Goal: Find specific page/section: Find specific page/section

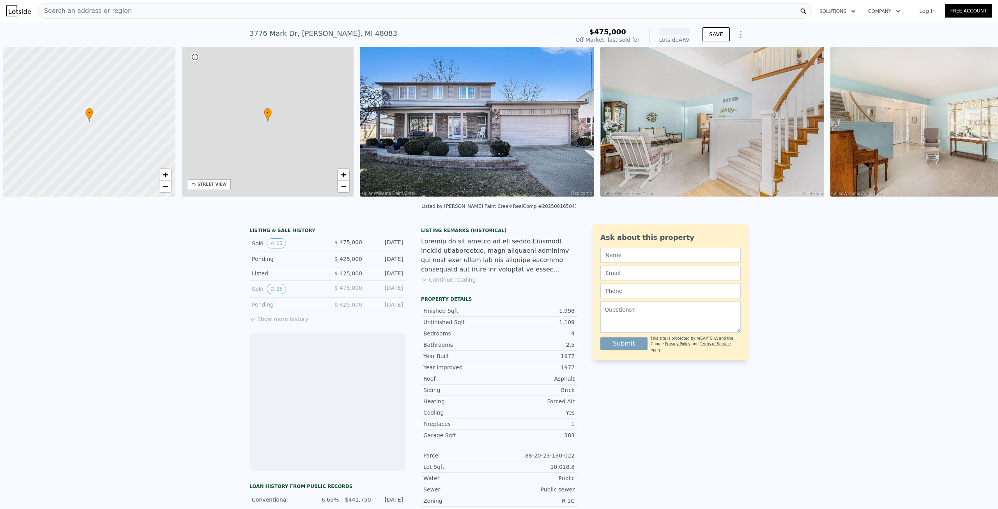
scroll to position [0, 3]
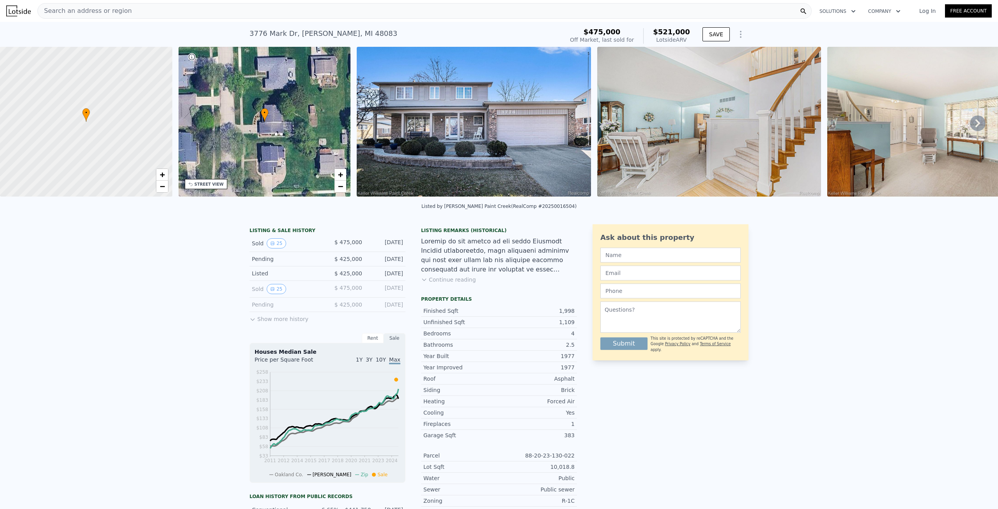
click at [475, 137] on img at bounding box center [474, 122] width 234 height 150
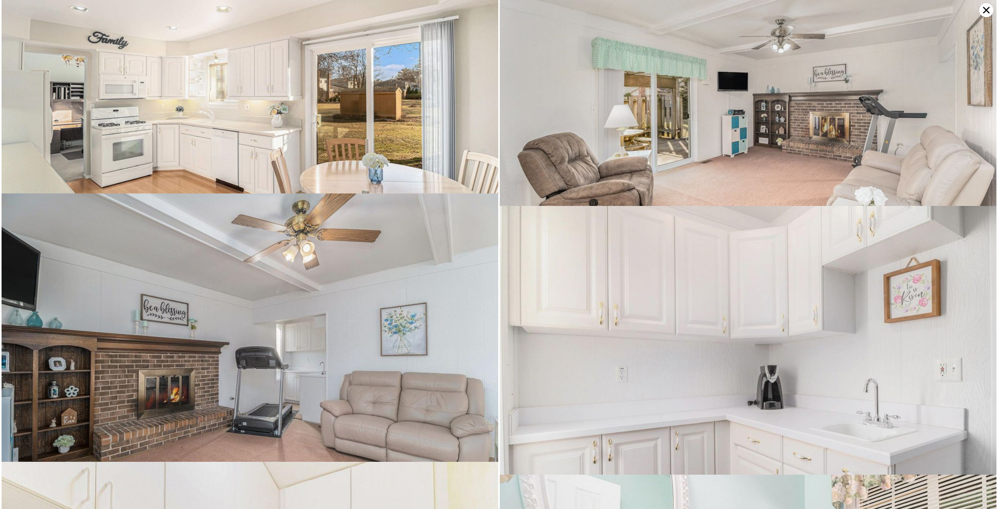
scroll to position [1060, 0]
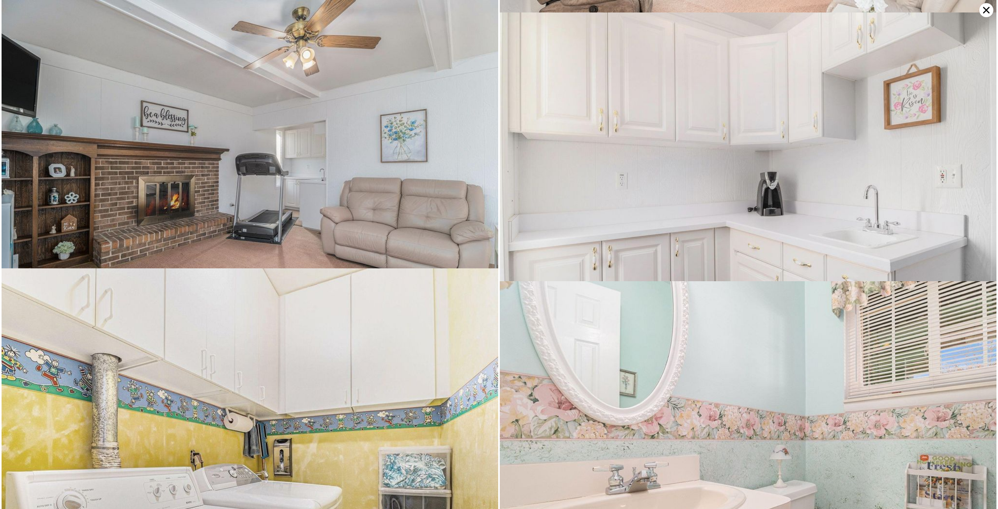
click at [268, 211] on img at bounding box center [250, 166] width 497 height 332
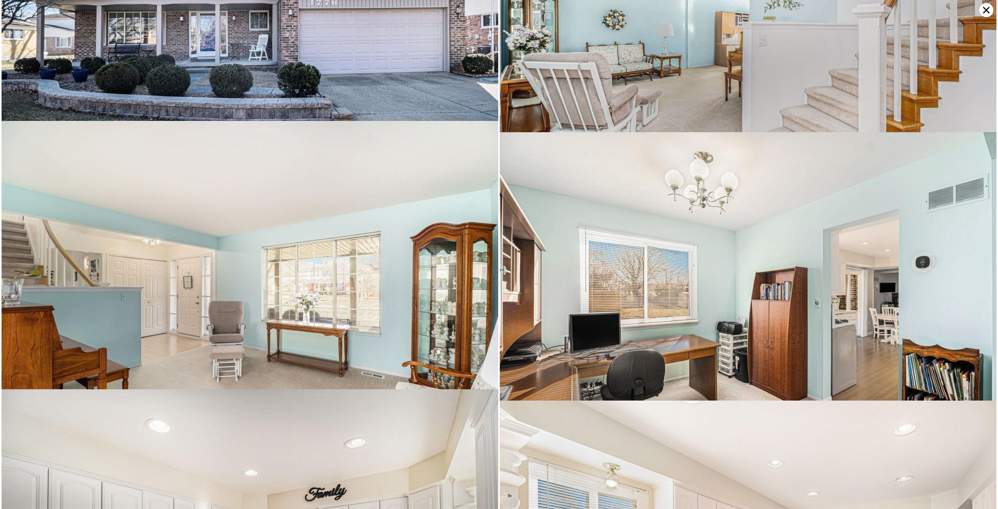
scroll to position [257, 0]
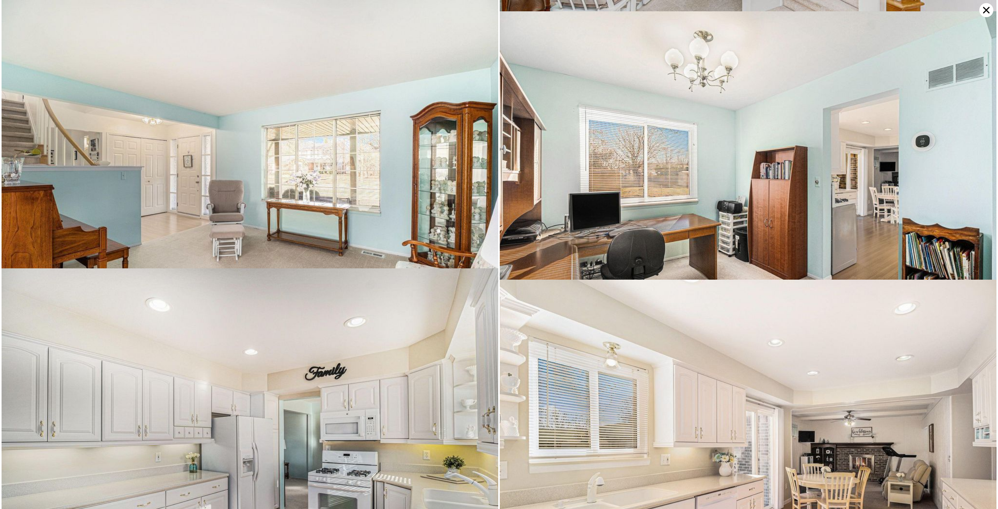
click at [397, 160] on img at bounding box center [250, 166] width 497 height 332
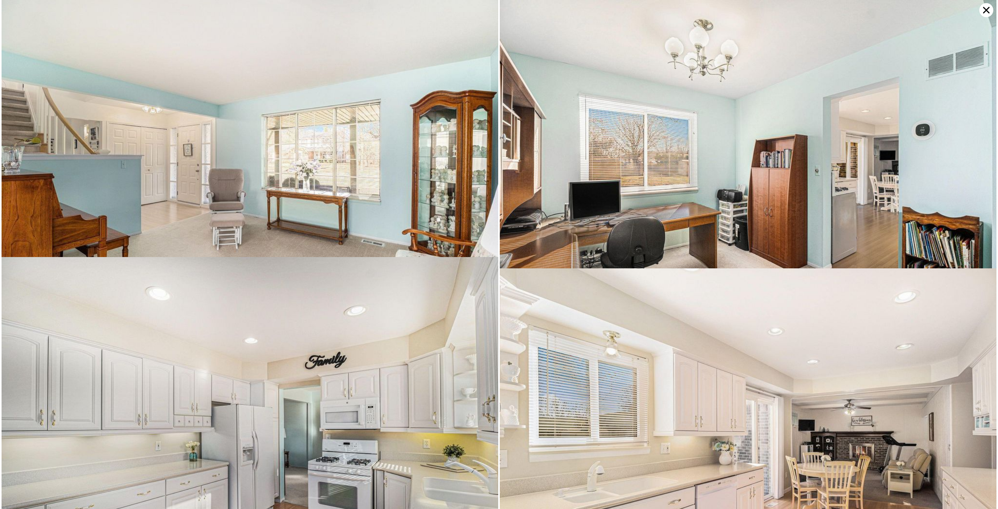
scroll to position [0, 0]
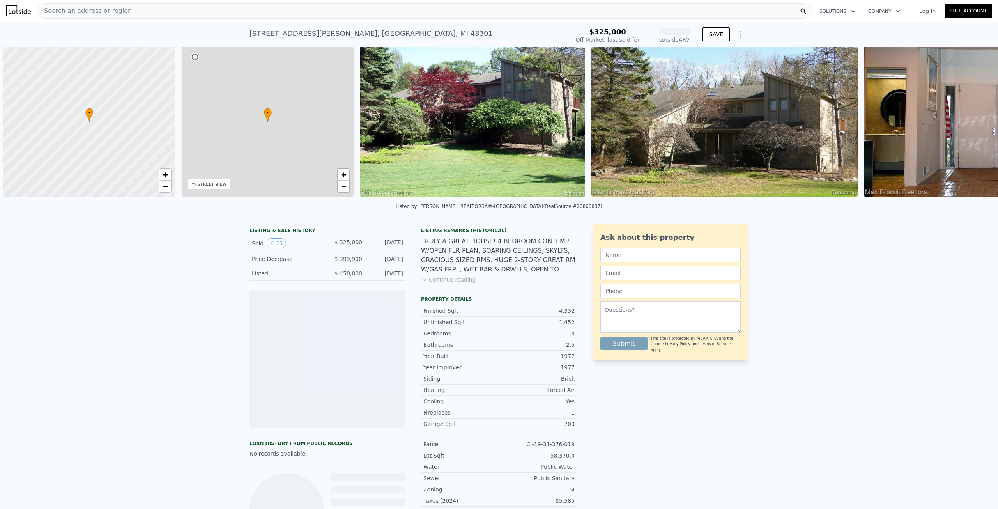
scroll to position [0, 3]
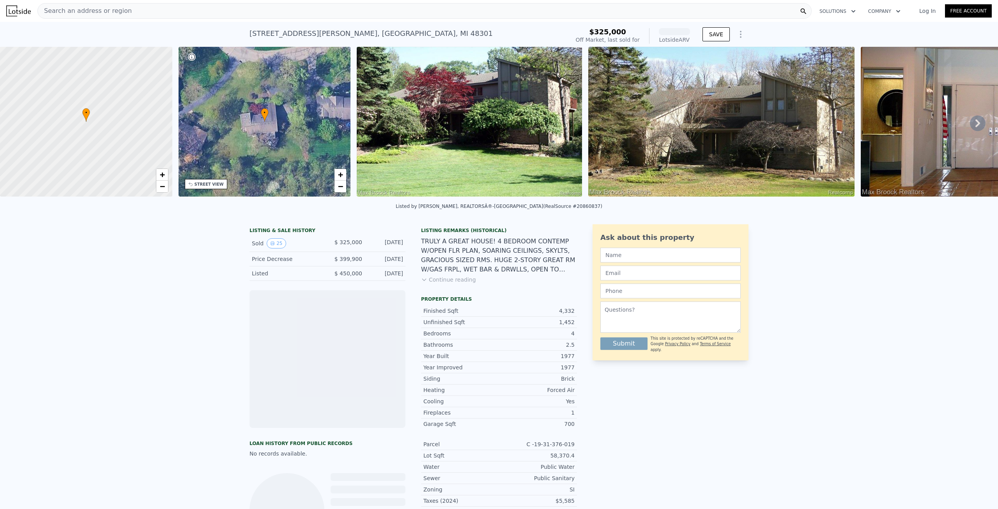
click at [509, 133] on img at bounding box center [469, 122] width 225 height 150
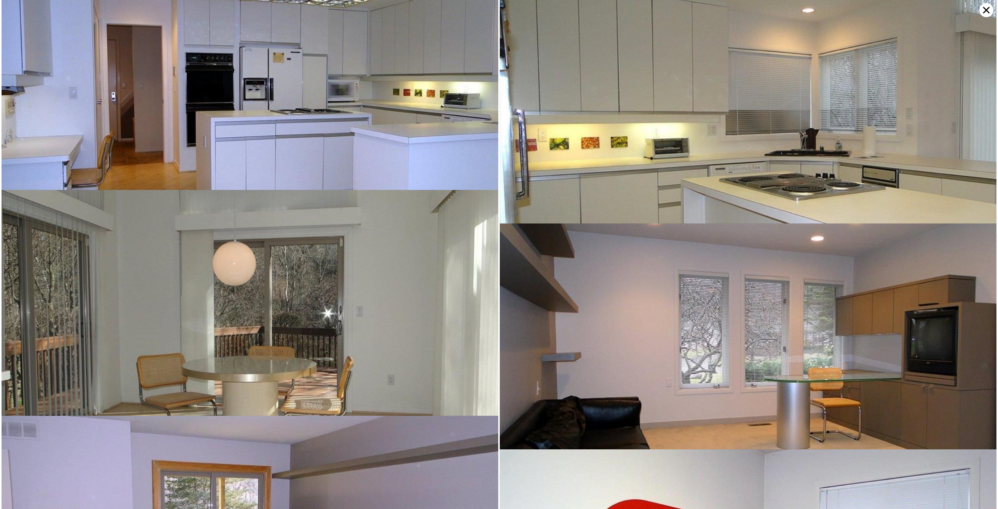
scroll to position [978, 0]
